Goal: Information Seeking & Learning: Get advice/opinions

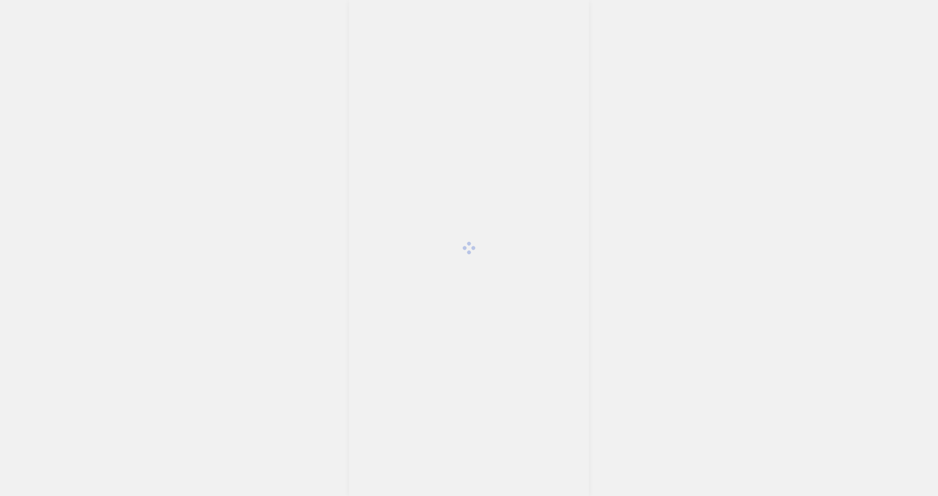
scroll to position [2363, 0]
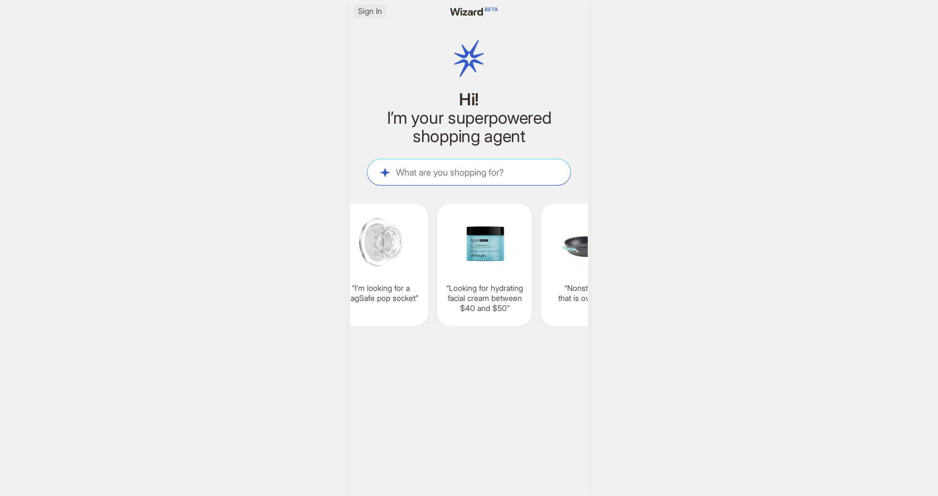
scroll to position [0, 848]
click at [371, 12] on span "Sign In" at bounding box center [370, 11] width 24 height 10
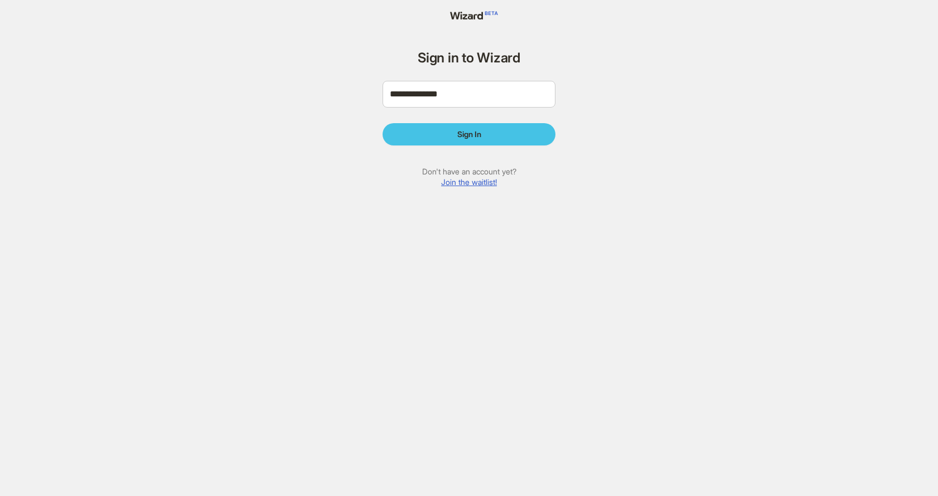
click at [441, 138] on button "Sign In" at bounding box center [469, 134] width 173 height 22
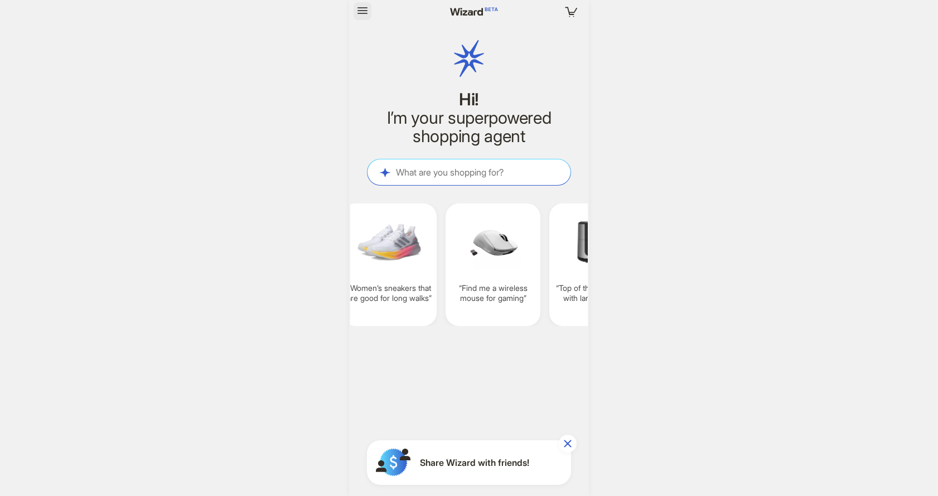
scroll to position [2363, 0]
click at [357, 12] on icon "button" at bounding box center [362, 10] width 13 height 13
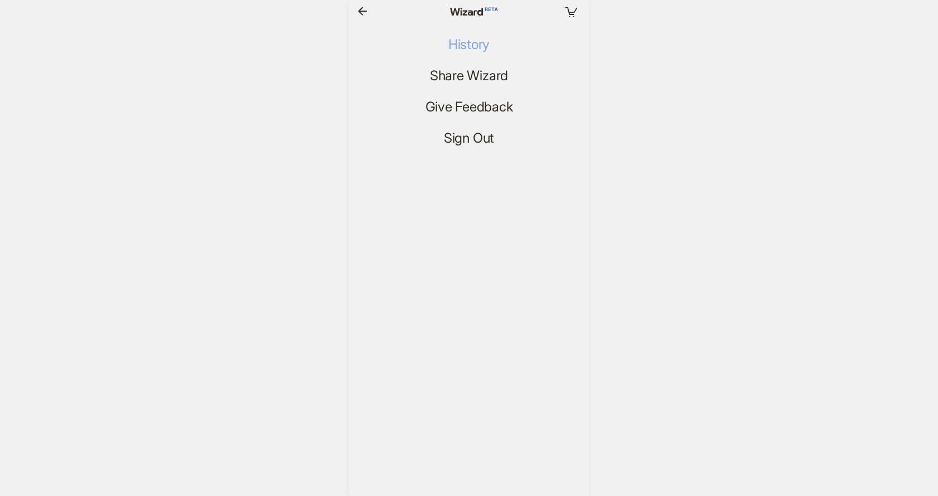
click at [476, 38] on span "History" at bounding box center [468, 45] width 41 height 16
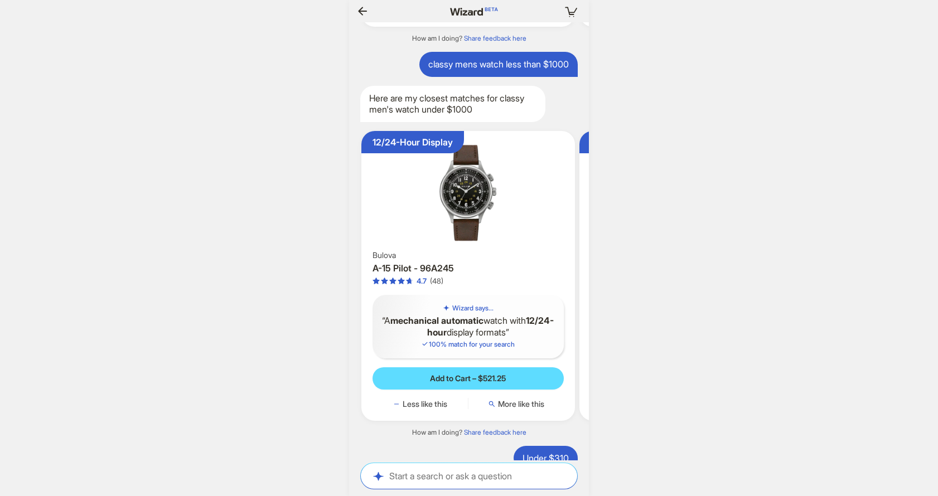
click at [464, 64] on div "classy mens watch less than $1000" at bounding box center [498, 64] width 158 height 25
copy div "classy mens watch less than $1000"
click at [437, 480] on textarea at bounding box center [469, 476] width 216 height 12
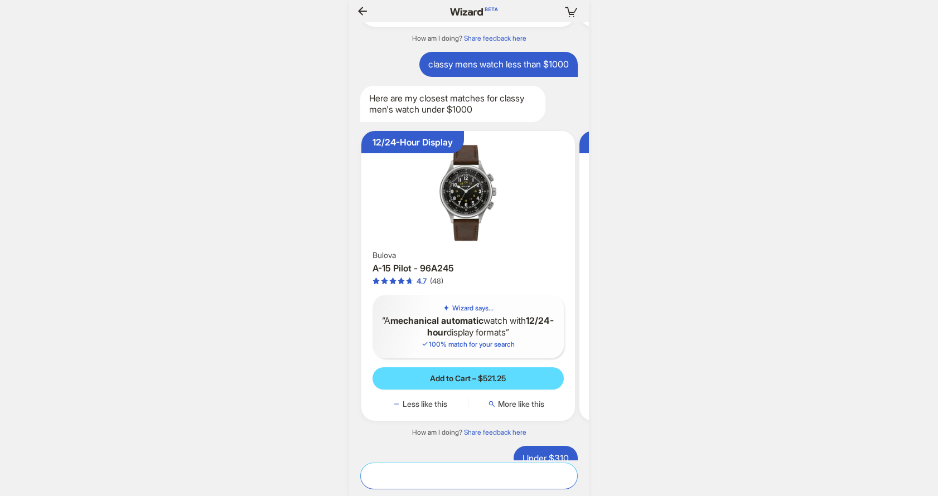
paste textarea "**********"
type textarea "**********"
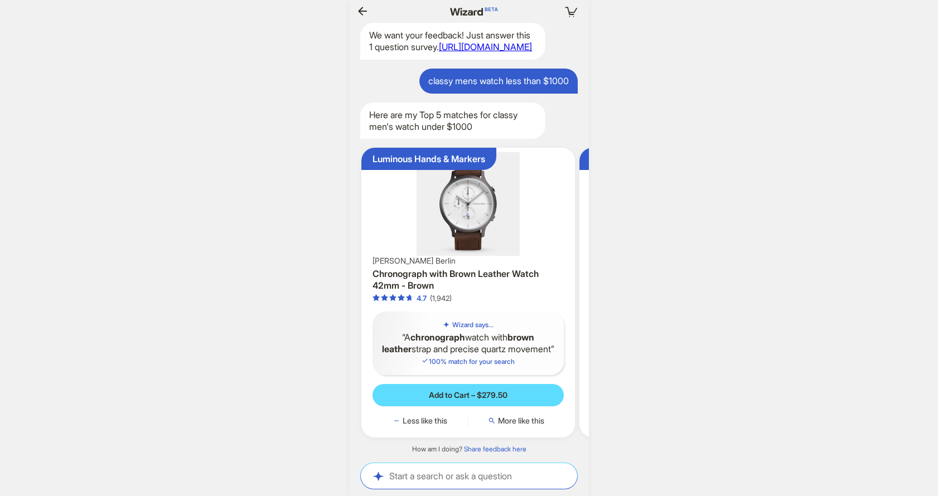
drag, startPoint x: 495, startPoint y: 228, endPoint x: 379, endPoint y: 228, distance: 116.6
click at [378, 228] on img at bounding box center [468, 203] width 205 height 103
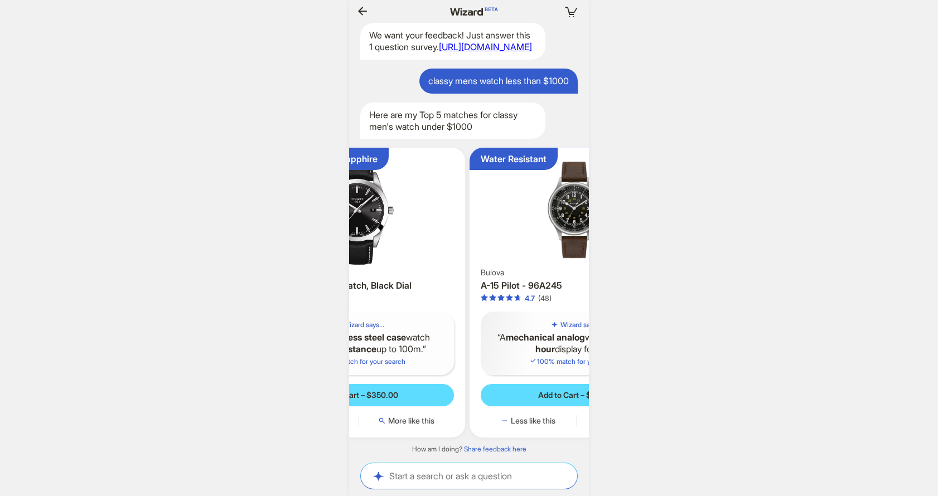
drag, startPoint x: 422, startPoint y: 240, endPoint x: 489, endPoint y: 242, distance: 67.0
click at [413, 240] on img at bounding box center [359, 209] width 205 height 115
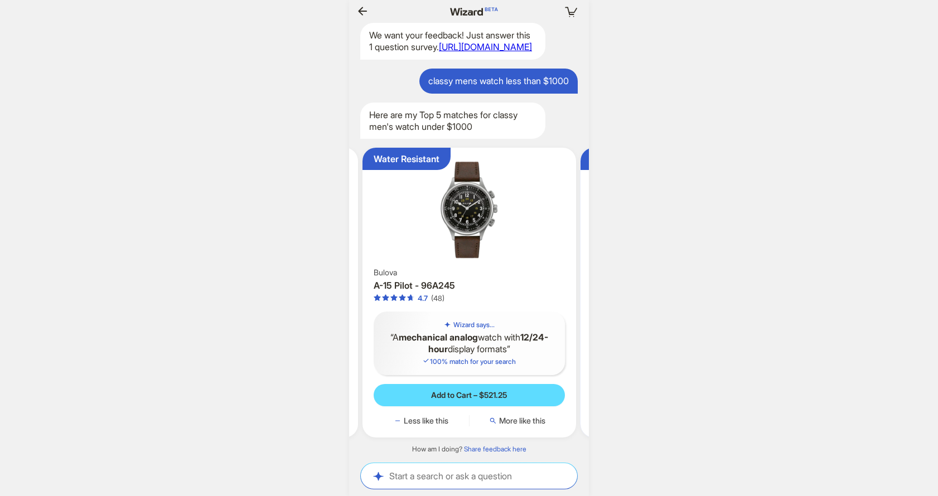
drag, startPoint x: 486, startPoint y: 244, endPoint x: 398, endPoint y: 242, distance: 88.1
click at [389, 243] on img at bounding box center [469, 209] width 205 height 115
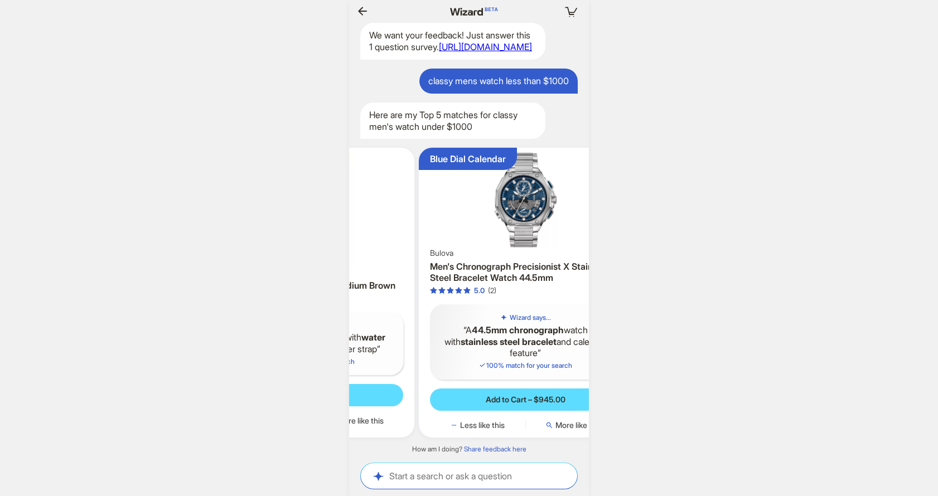
drag, startPoint x: 500, startPoint y: 250, endPoint x: 409, endPoint y: 249, distance: 90.4
click at [404, 249] on img at bounding box center [308, 209] width 205 height 115
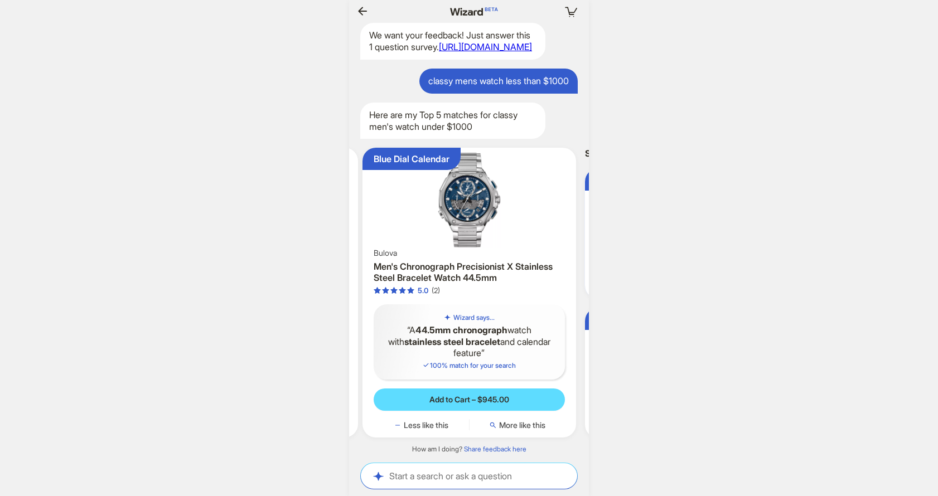
drag, startPoint x: 435, startPoint y: 247, endPoint x: 403, endPoint y: 246, distance: 31.8
click at [393, 246] on div "Blue Dial Calendar Bulova Men's Chronograph Precisionist X Stainless Steel Brac…" at bounding box center [470, 293] width 214 height 290
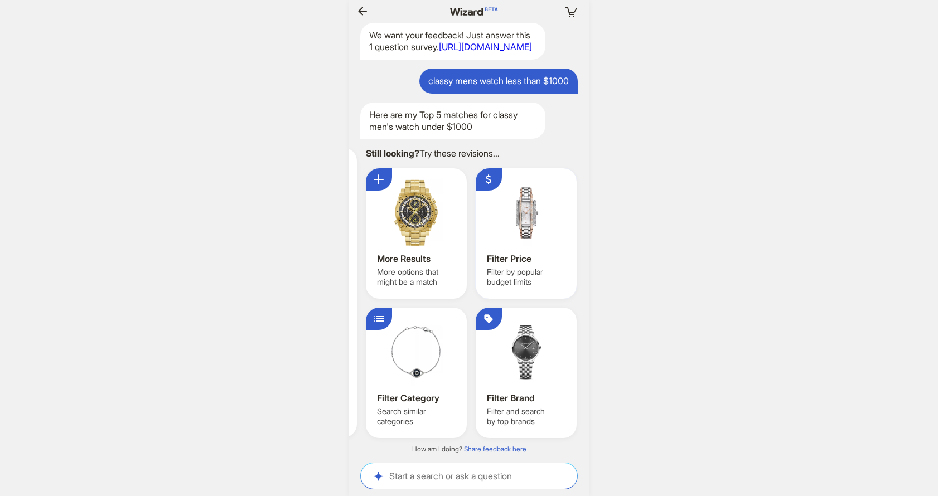
click at [529, 253] on div "Filter Price" at bounding box center [527, 259] width 81 height 12
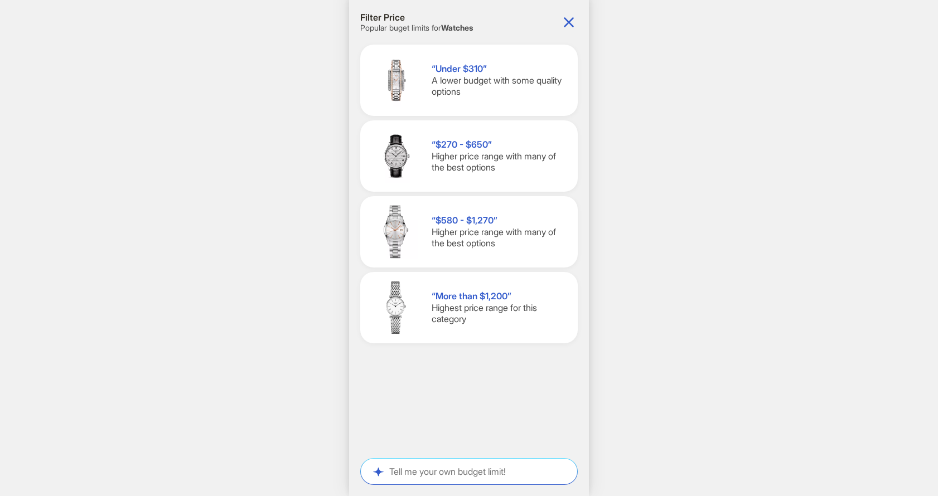
click at [456, 94] on span "A lower budget with some quality options" at bounding box center [497, 86] width 130 height 23
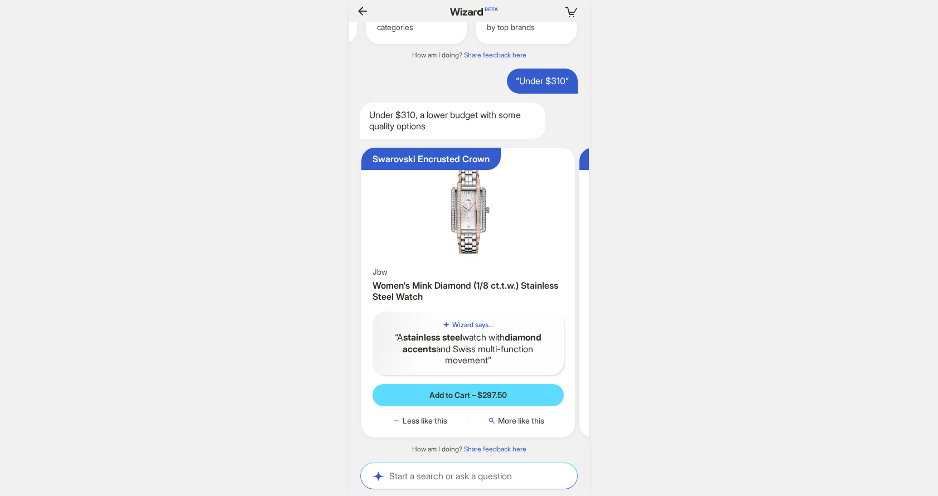
scroll to position [0, 1150]
